Goal: Browse casually: Explore the website without a specific task or goal

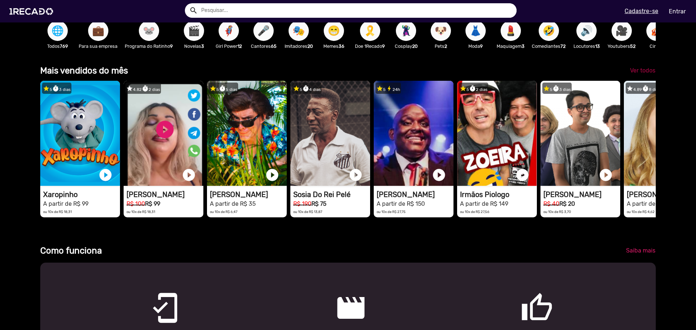
scroll to position [0, 2070]
click at [644, 74] on span "Ver todos" at bounding box center [642, 70] width 25 height 7
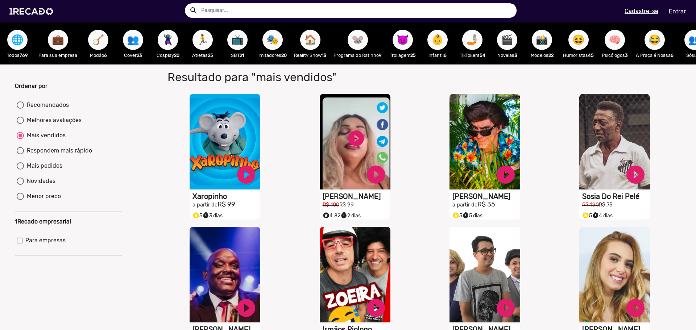
scroll to position [181, 0]
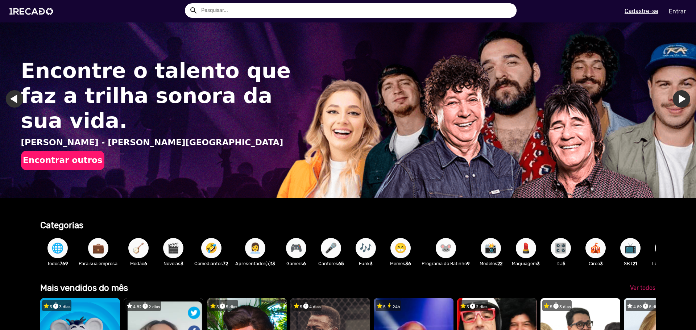
scroll to position [145, 0]
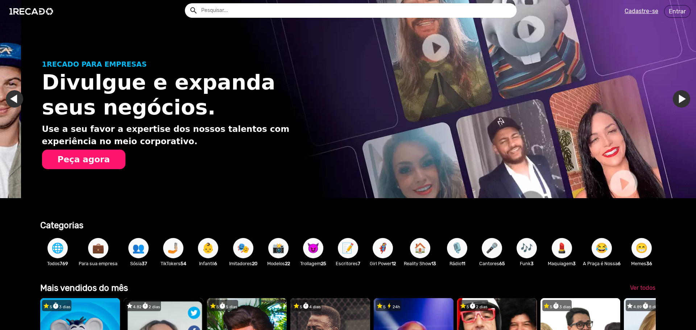
scroll to position [0, 690]
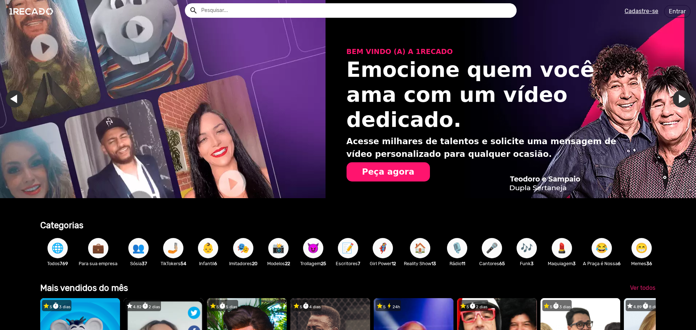
drag, startPoint x: 308, startPoint y: 265, endPoint x: 292, endPoint y: 255, distance: 19.3
